Goal: Task Accomplishment & Management: Use online tool/utility

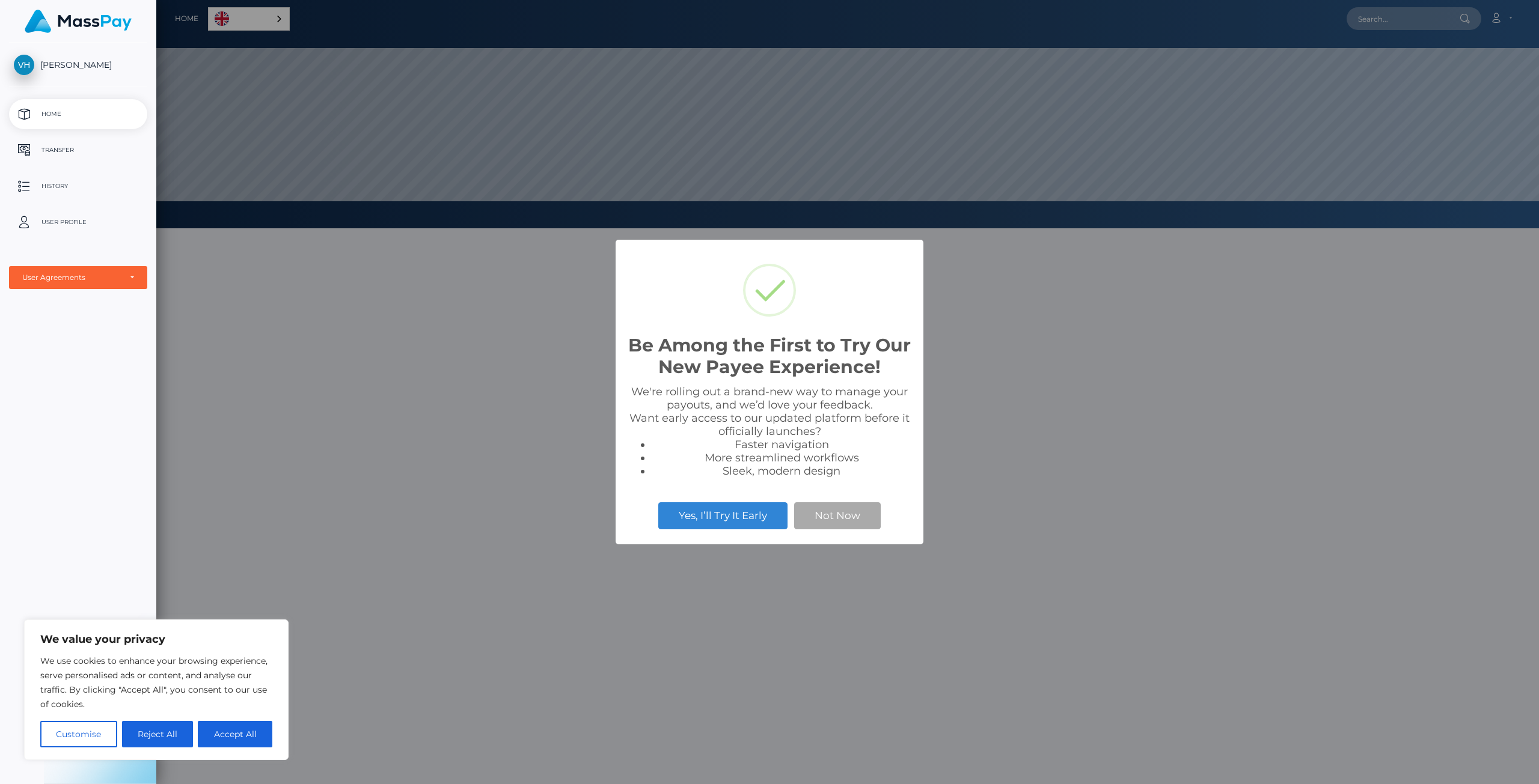
scroll to position [228, 1382]
click at [827, 519] on button "Not Now" at bounding box center [837, 516] width 87 height 27
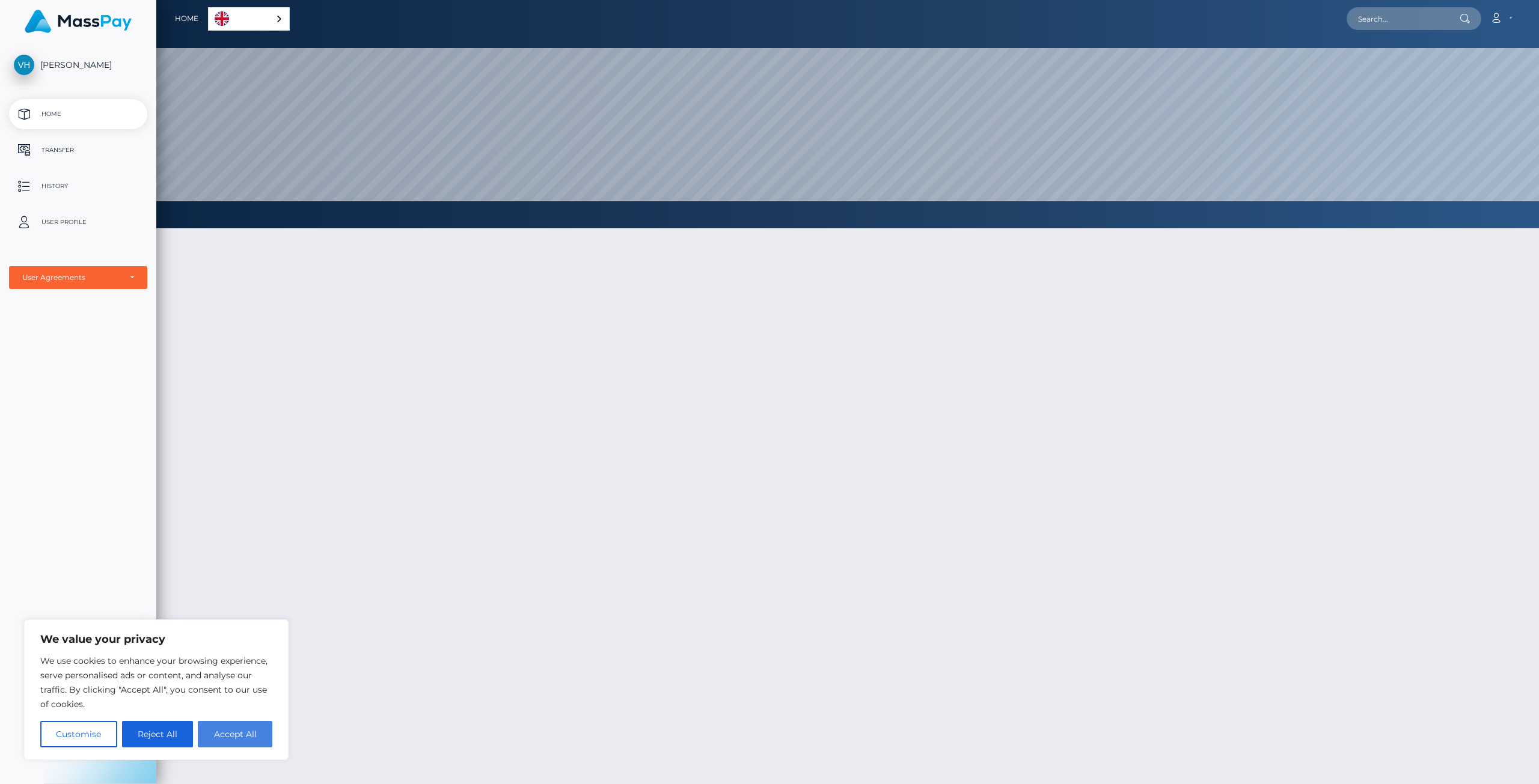
click at [237, 737] on button "Accept All" at bounding box center [234, 734] width 74 height 27
checkbox input "true"
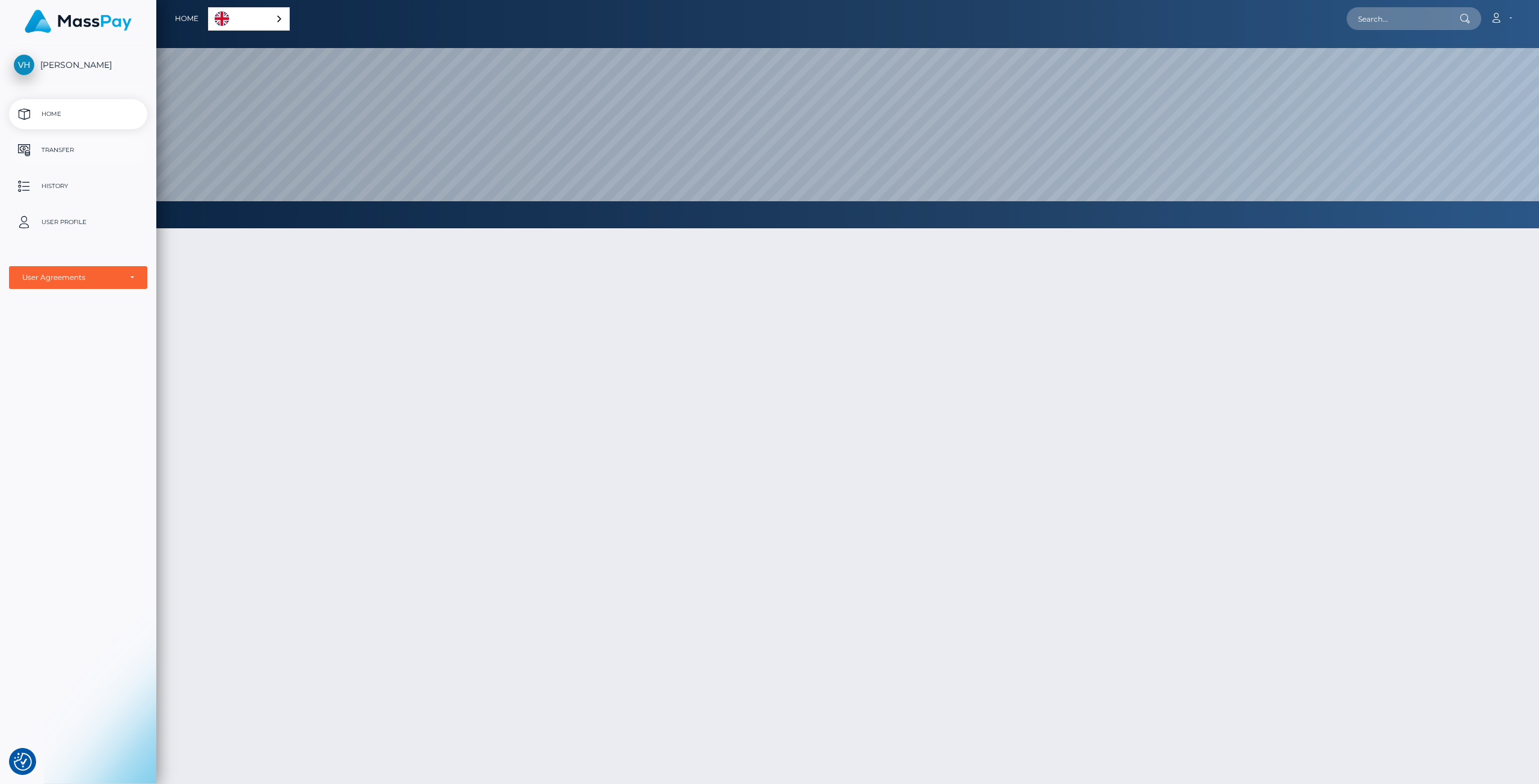
click at [69, 146] on p "Transfer" at bounding box center [78, 150] width 129 height 18
